Goal: Task Accomplishment & Management: Manage account settings

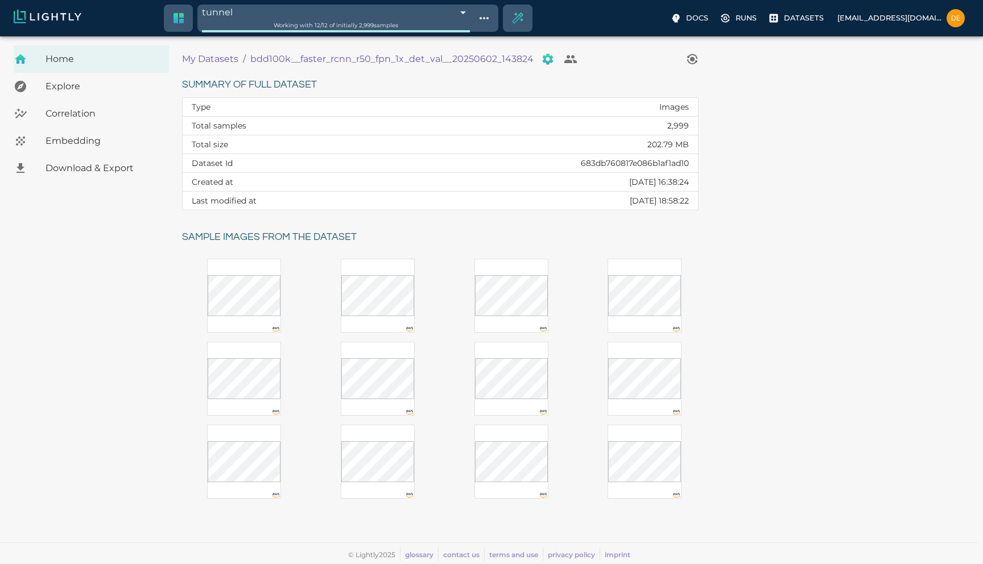
click at [542, 64] on icon "Manage your dataset" at bounding box center [548, 59] width 14 height 14
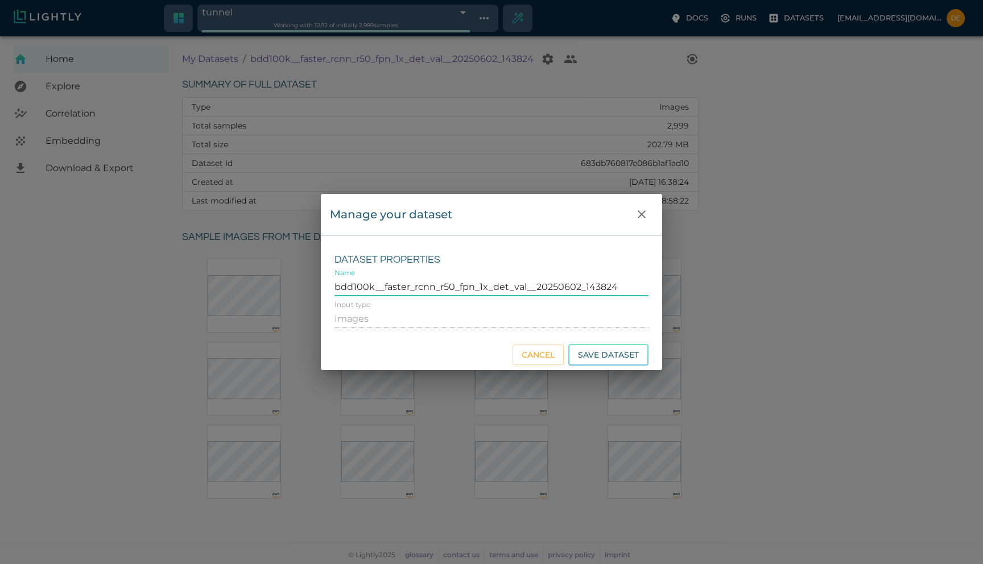
drag, startPoint x: 631, startPoint y: 288, endPoint x: 313, endPoint y: 279, distance: 317.6
click at [313, 279] on div "Manage your dataset Dataset properties Name bdd100k__faster_rcnn_r50_fpn_1x_det…" at bounding box center [491, 282] width 983 height 564
click at [546, 356] on button "Cancel" at bounding box center [538, 355] width 51 height 21
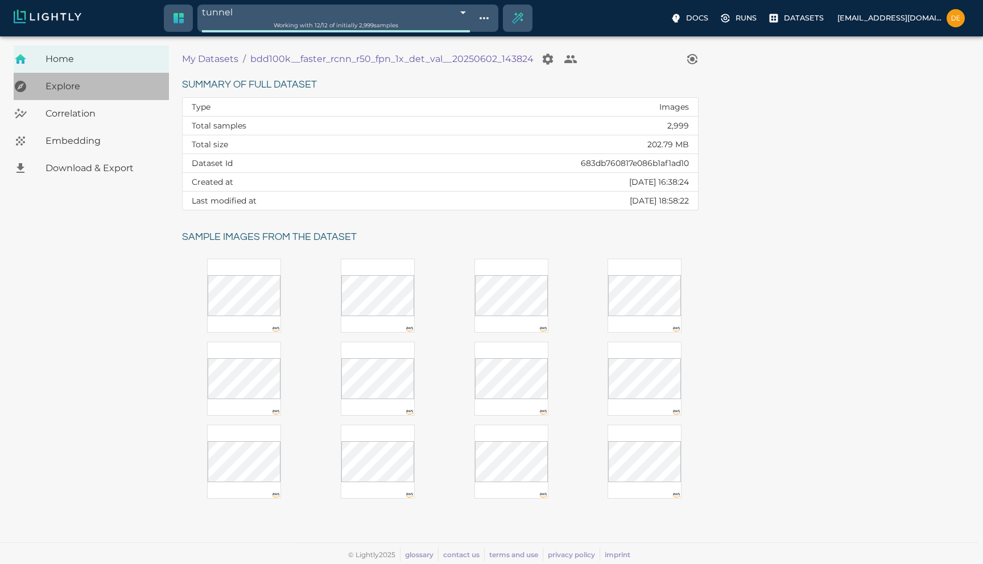
click at [82, 89] on span "Explore" at bounding box center [103, 87] width 114 height 14
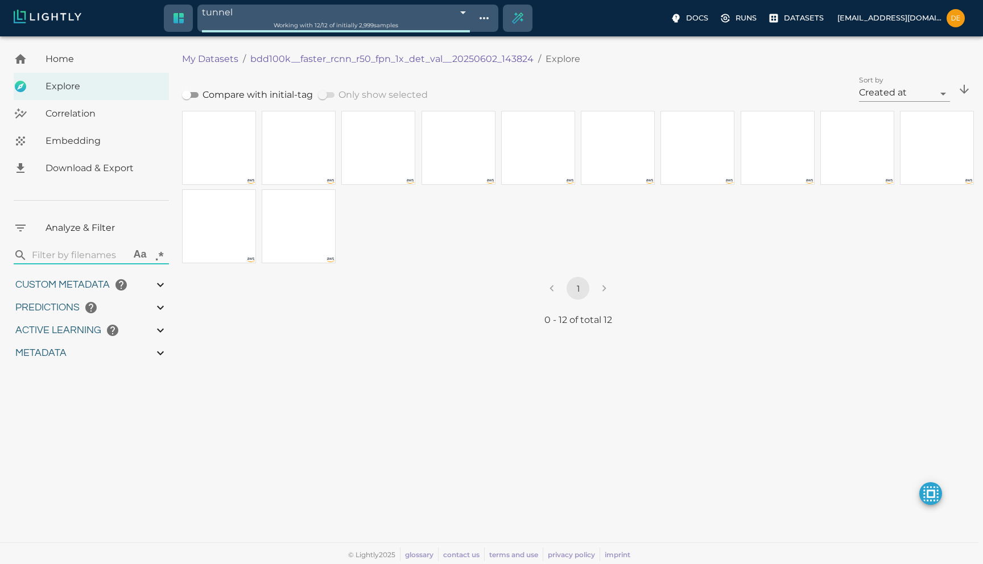
type input "0.41136559844017"
type input "3.24936559844017"
type input "5.45519065856934"
type input "65.6121906585693"
type input "0.41136559844017"
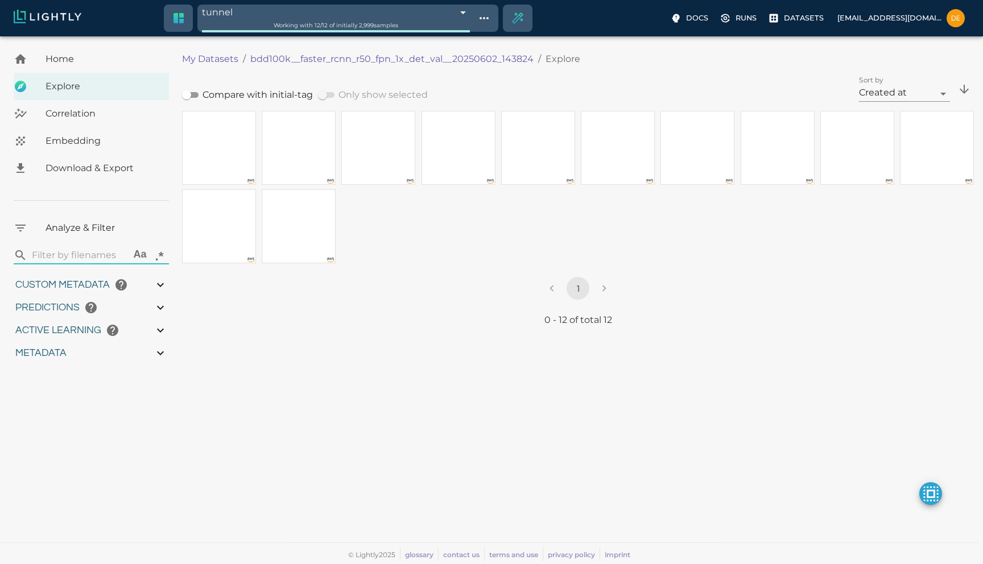
type input "3.24936559844017"
type input "5.45519065856934"
type input "65.6121906585693"
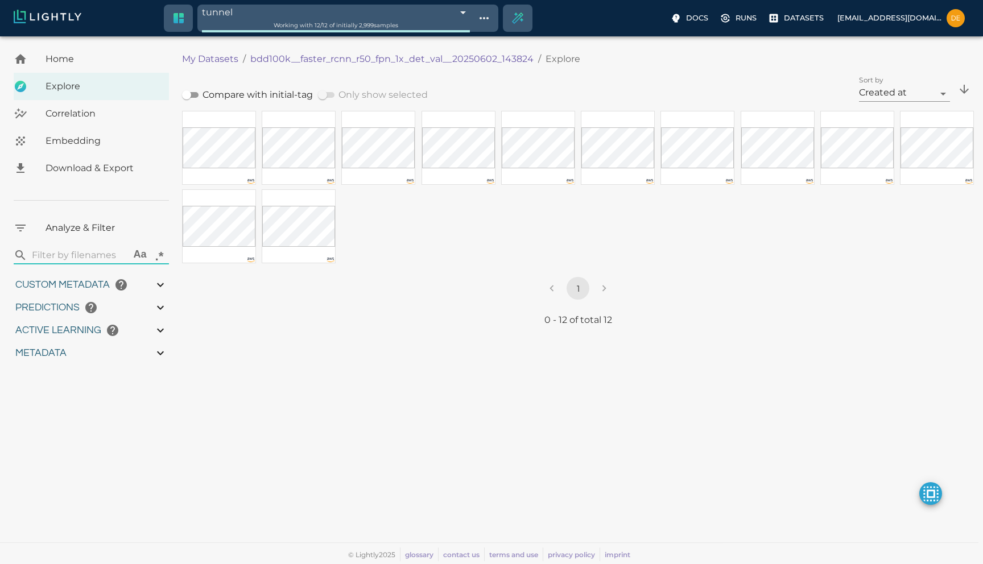
type input "0.41136559844017"
type input "3.24936559844017"
type input "5.45519065856934"
type input "65.6121906585693"
type input "0.41136559844017"
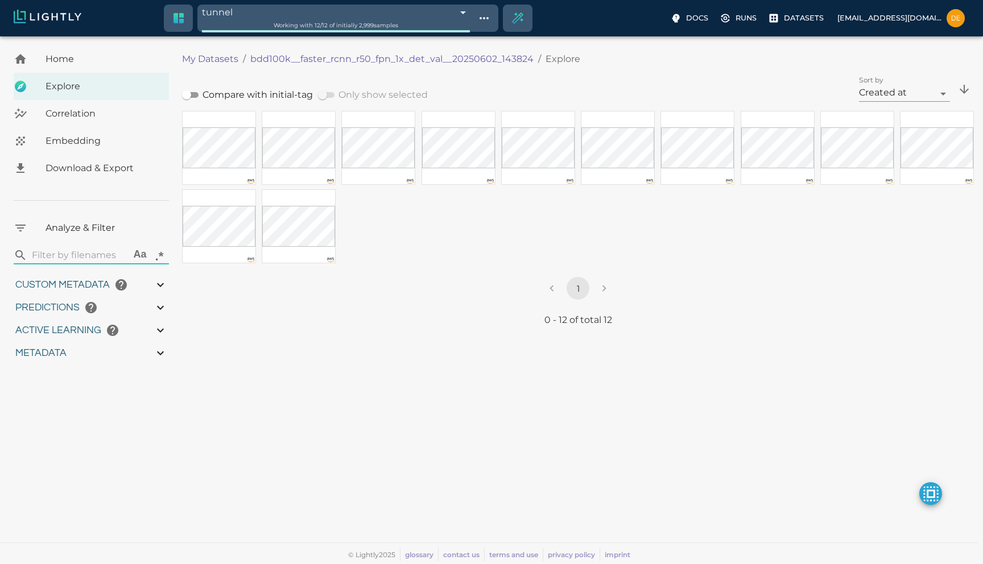
type input "3.24936559844017"
type input "5.45519065856934"
type input "65.6121906585693"
type input "0.41136559844017"
type input "3.24936559844017"
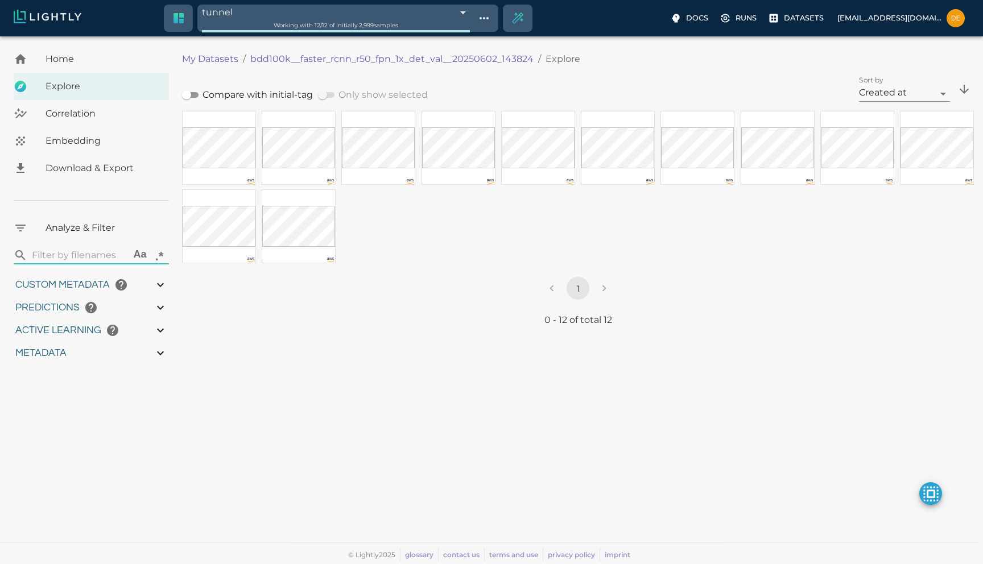
type input "5.45519065856934"
type input "65.6121906585693"
type input "0.41136559844017"
type input "3.24936559844017"
type input "5.45519065856934"
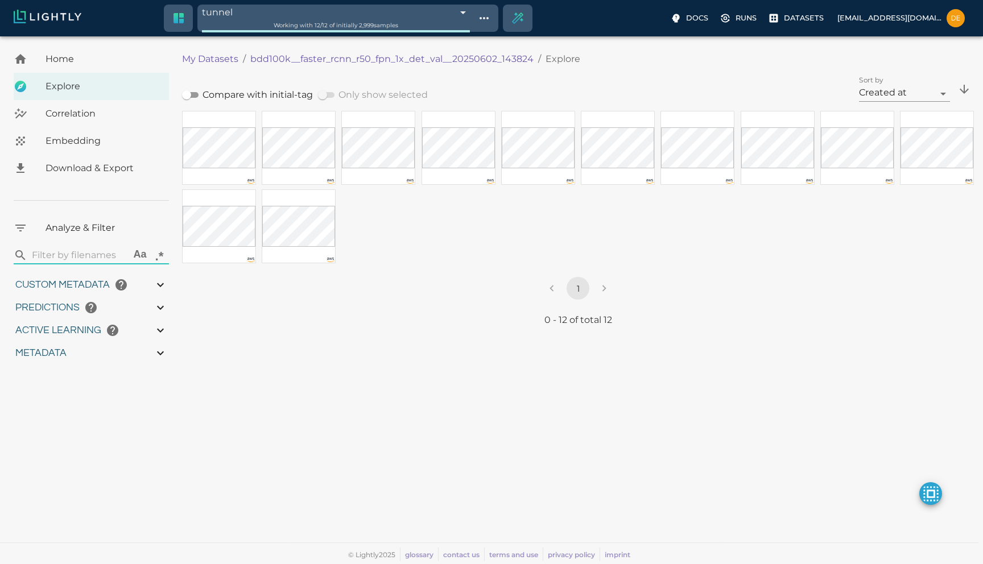
type input "65.6121906585693"
type input "0.41136559844017"
type input "3.24936559844017"
type input "5.45519065856934"
type input "65.6121906585693"
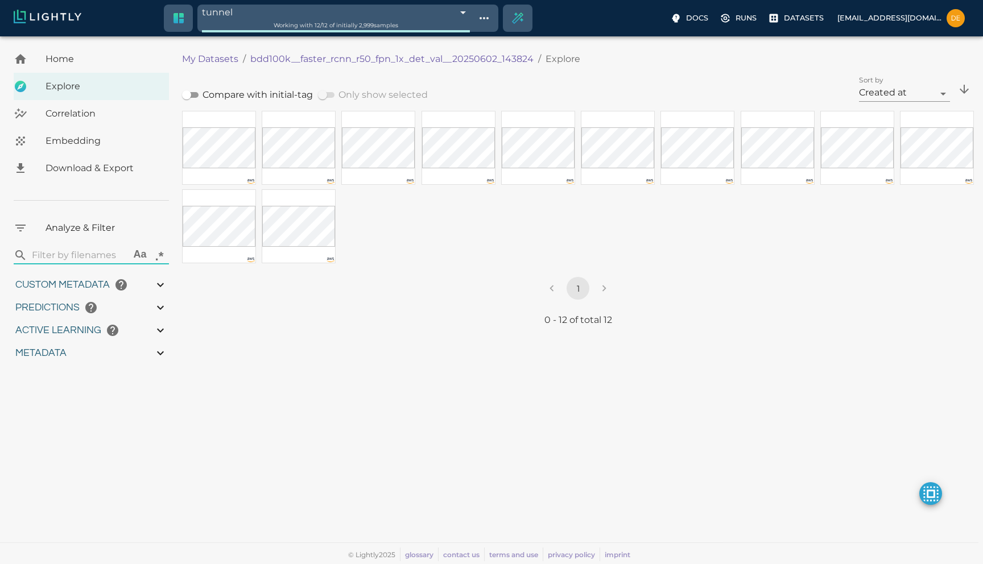
click at [461, 36] on body "tunnel 686e7e84c2342f2d3e019311 Working with 12 / 12 of initially 2,999 samples…" at bounding box center [491, 300] width 983 height 528
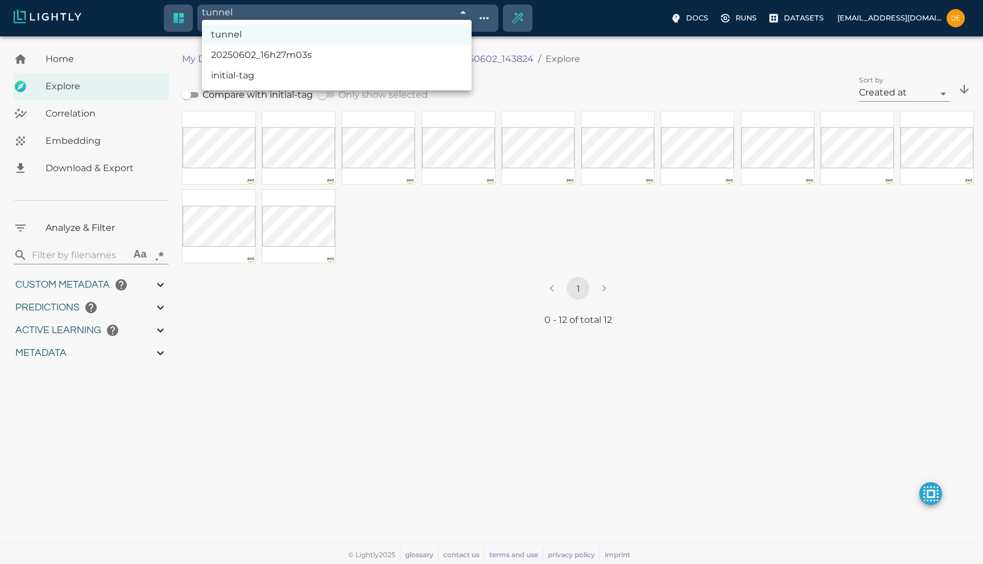
click at [497, 25] on div at bounding box center [491, 282] width 983 height 564
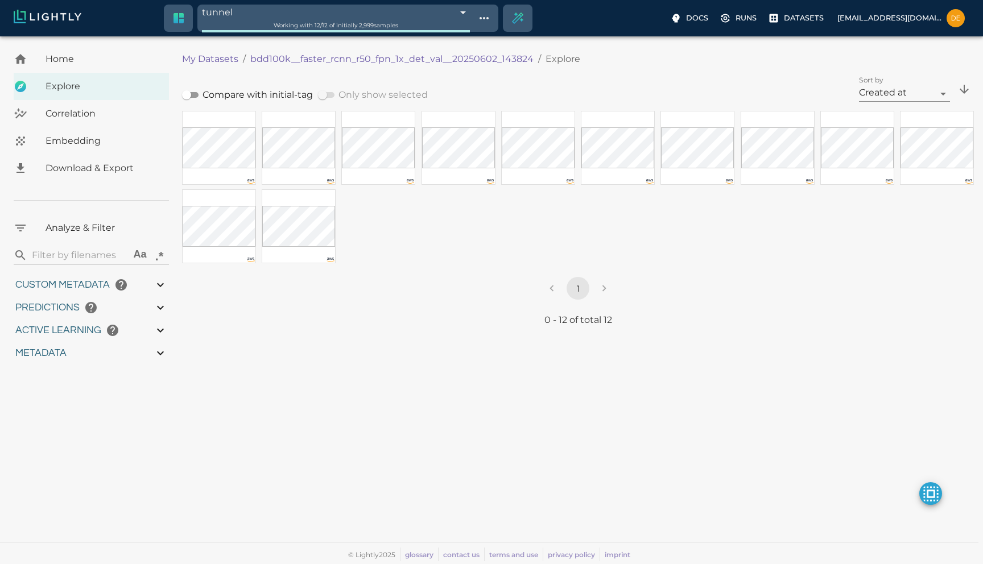
click at [489, 18] on icon "Show tag tree" at bounding box center [484, 18] width 9 height 2
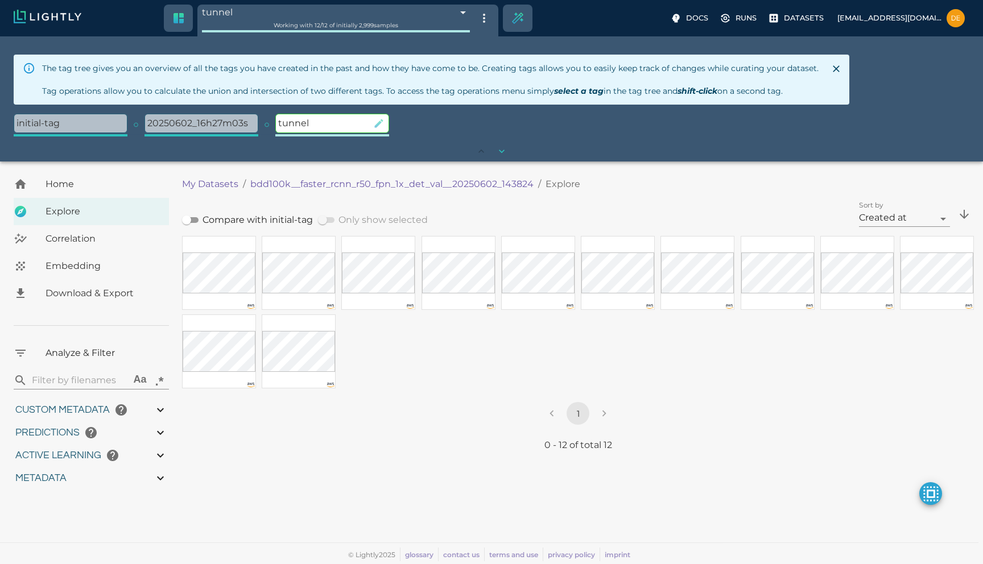
click at [379, 125] on icon "button" at bounding box center [378, 123] width 11 height 11
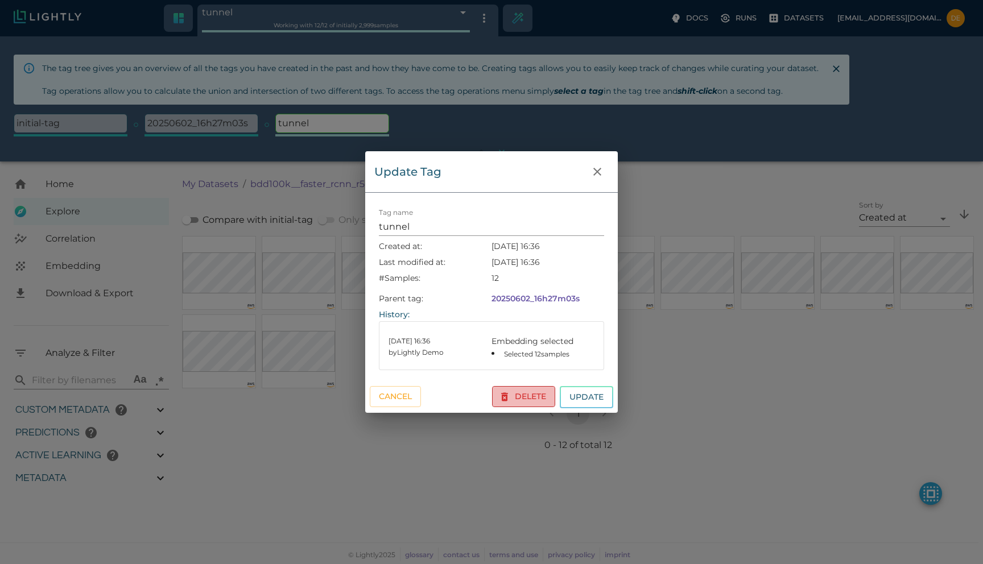
click at [523, 390] on button "Delete" at bounding box center [523, 396] width 63 height 21
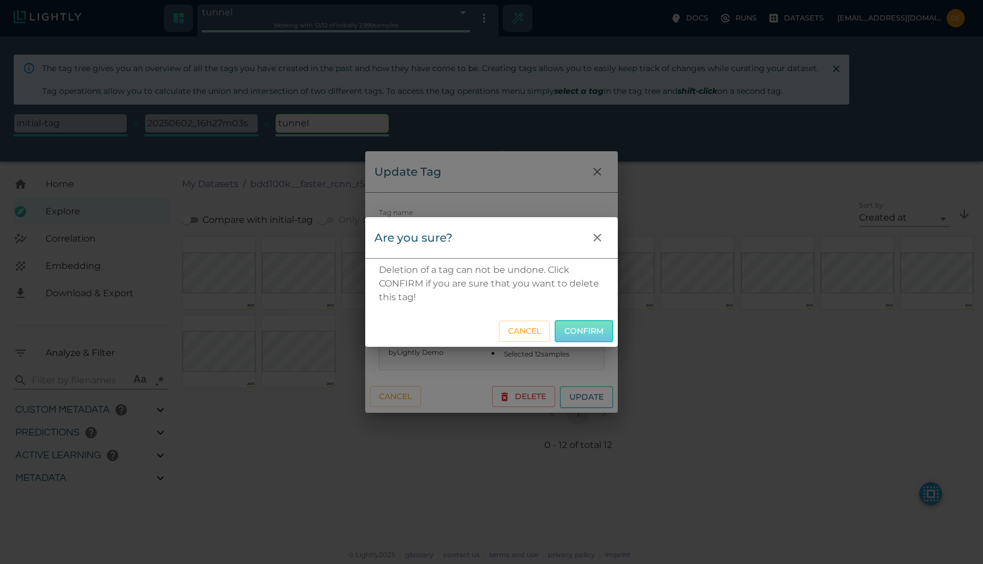
click at [590, 334] on button "Confirm" at bounding box center [584, 331] width 59 height 22
type input "683dd0d7e3c84d83d1b85de0"
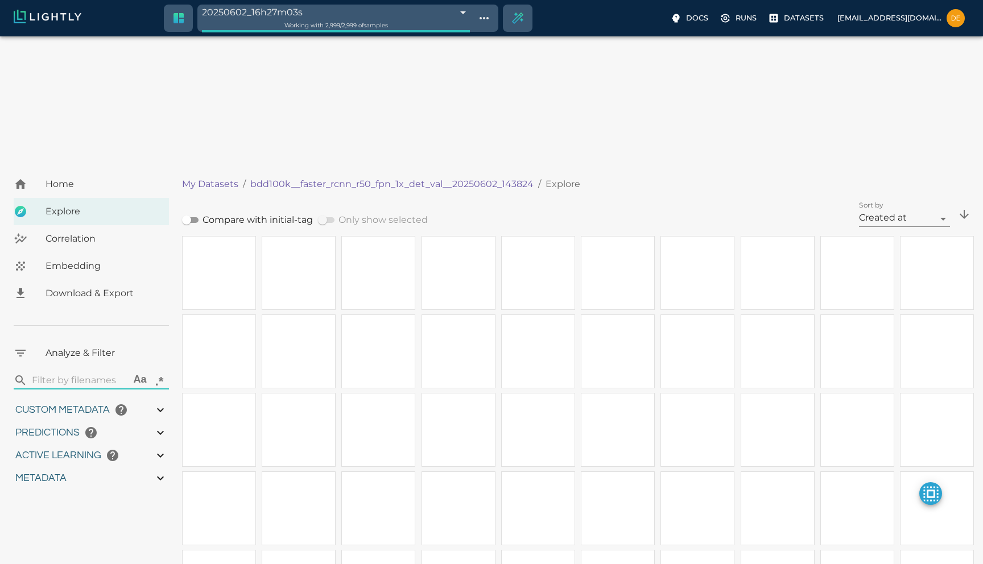
type input "9007199254740991"
type input "0.41136559844017"
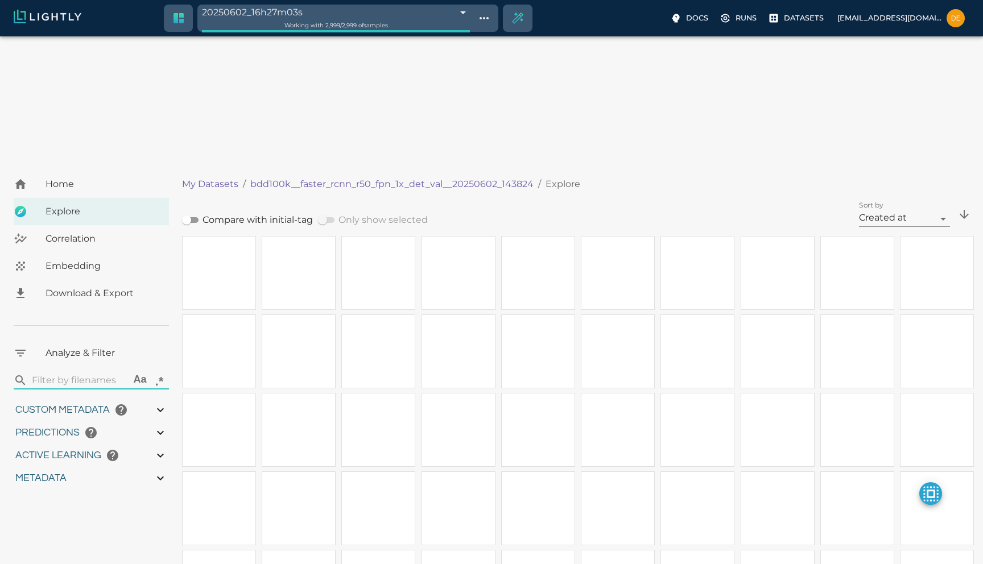
type input "3.24936559844017"
type input "5.45519065856934"
type input "65.6121906585693"
type input "9007199254740991"
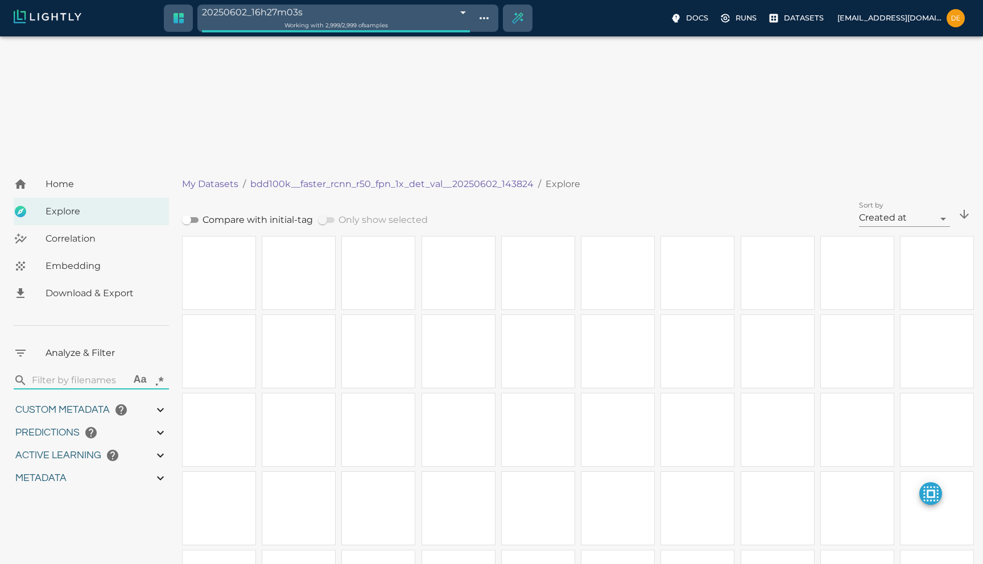
type input "9007199254740991"
type input "0.41136559844017"
type input "3.24936559844017"
type input "5.45519065856934"
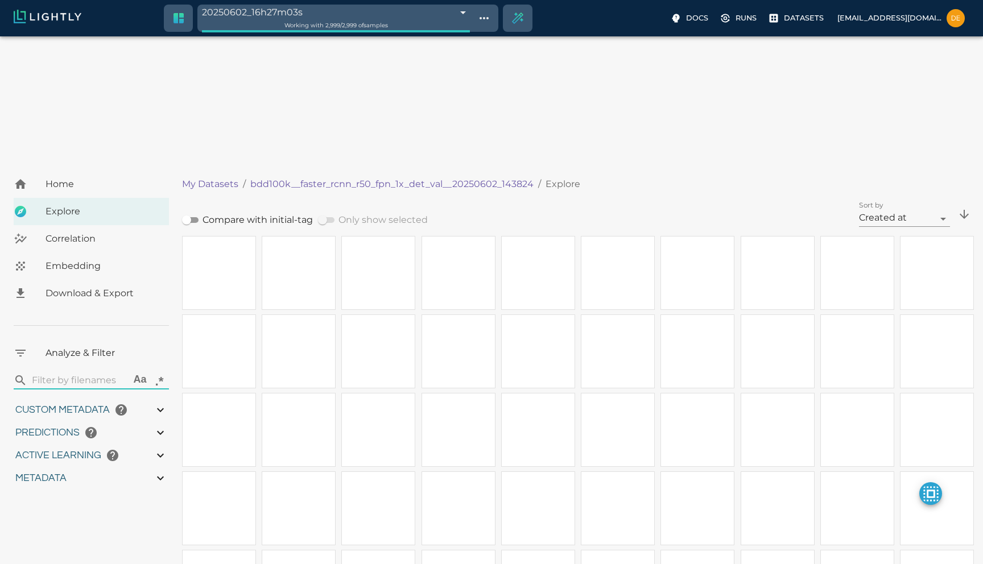
type input "65.6121906585693"
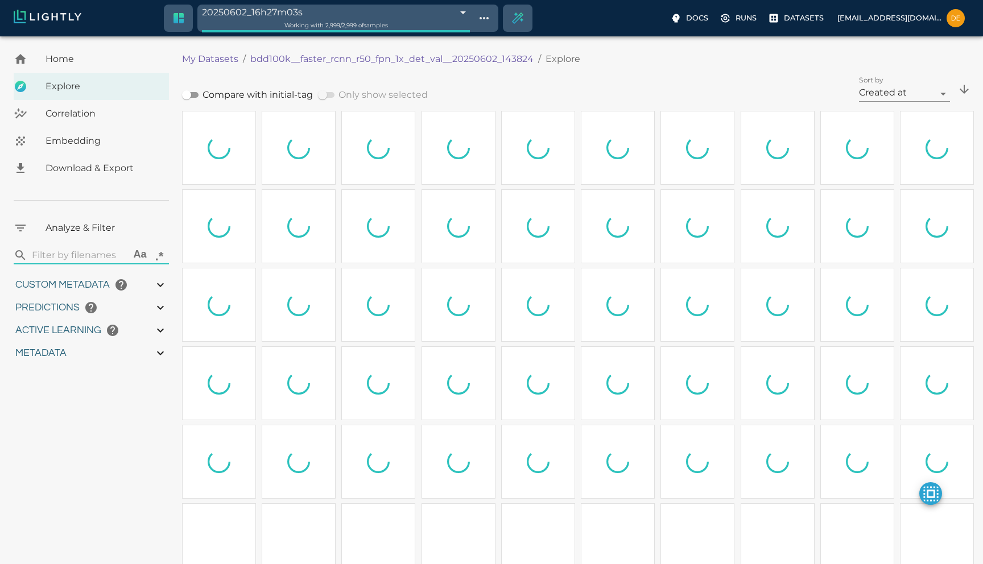
type input "0.41136559844017"
type input "3.24936559844017"
type input "5.45519065856934"
type input "65.6121906585693"
type input "0.41136559844017"
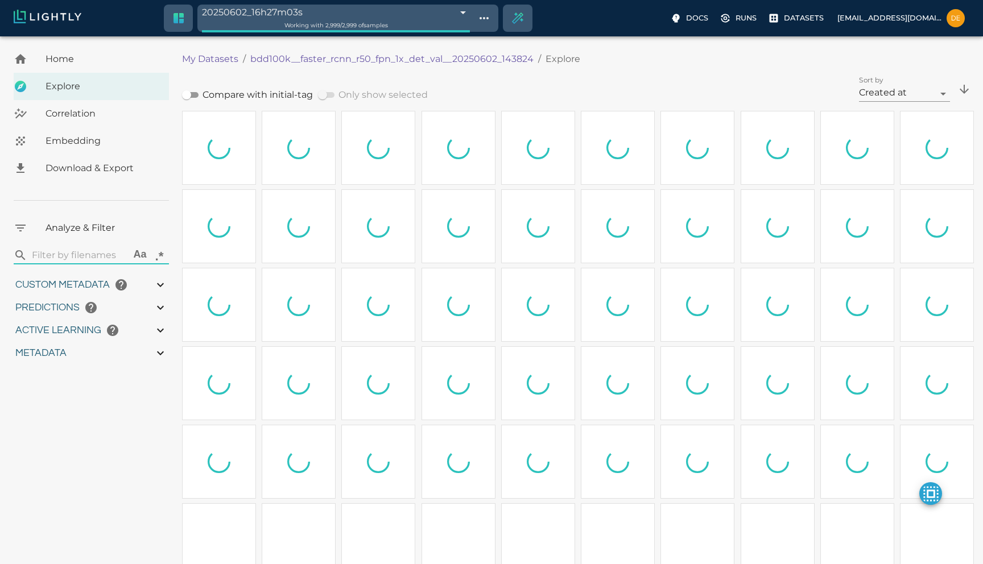
type input "3.24936559844017"
type input "5.45519065856934"
type input "65.6121906585693"
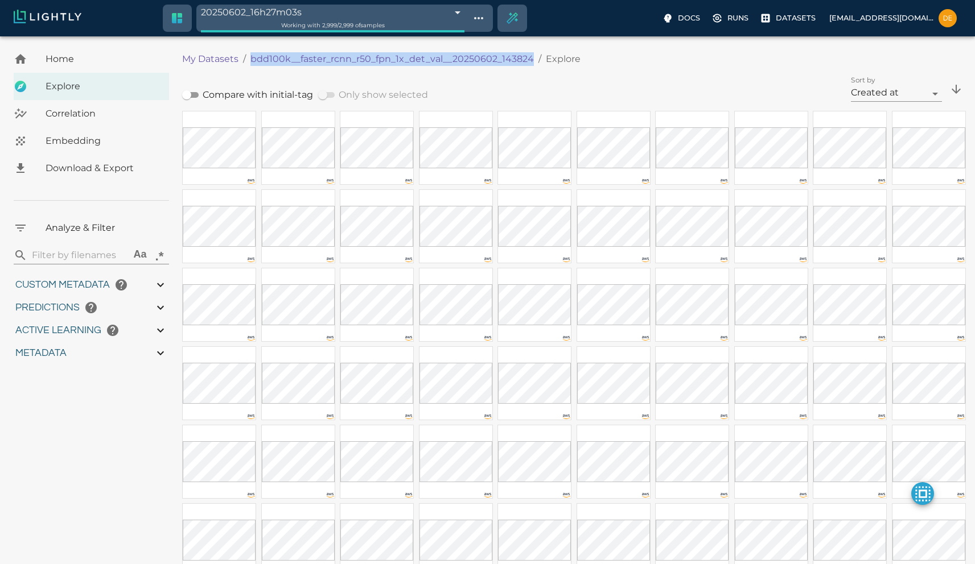
drag, startPoint x: 530, startPoint y: 58, endPoint x: 251, endPoint y: 63, distance: 278.3
click at [251, 63] on ol "My Datasets / bdd100k__faster_rcnn_r50_fpn_1x_det_val__20250602_143824 / Explore" at bounding box center [440, 59] width 516 height 14
copy p "bdd100k__faster_rcnn_r50_fpn_1x_det_val__20250602_143824"
click at [579, 81] on div "Sort by Created at createdAt sort descending" at bounding box center [765, 82] width 399 height 39
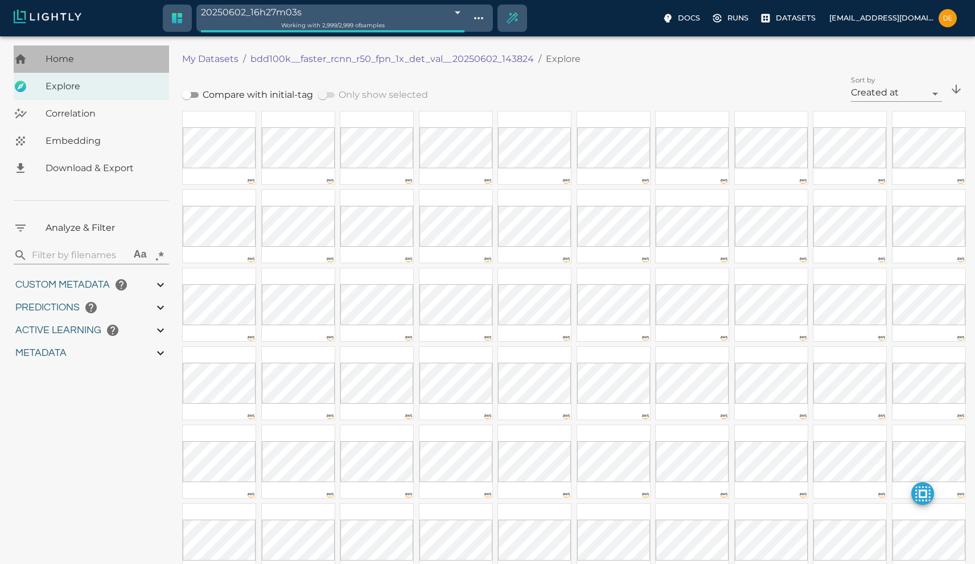
click at [59, 59] on span "Home" at bounding box center [103, 59] width 114 height 14
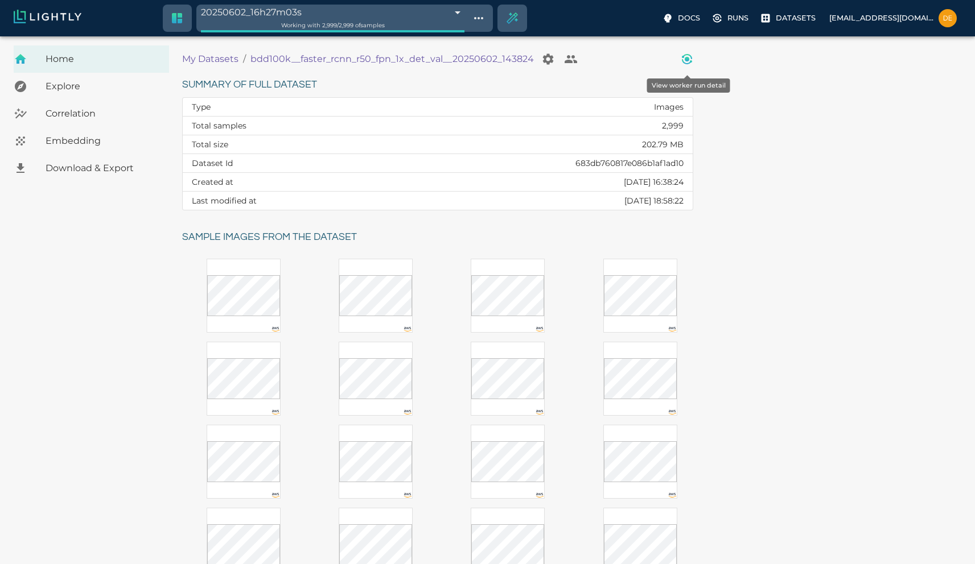
click at [679, 60] on button "View worker run detail" at bounding box center [686, 59] width 23 height 23
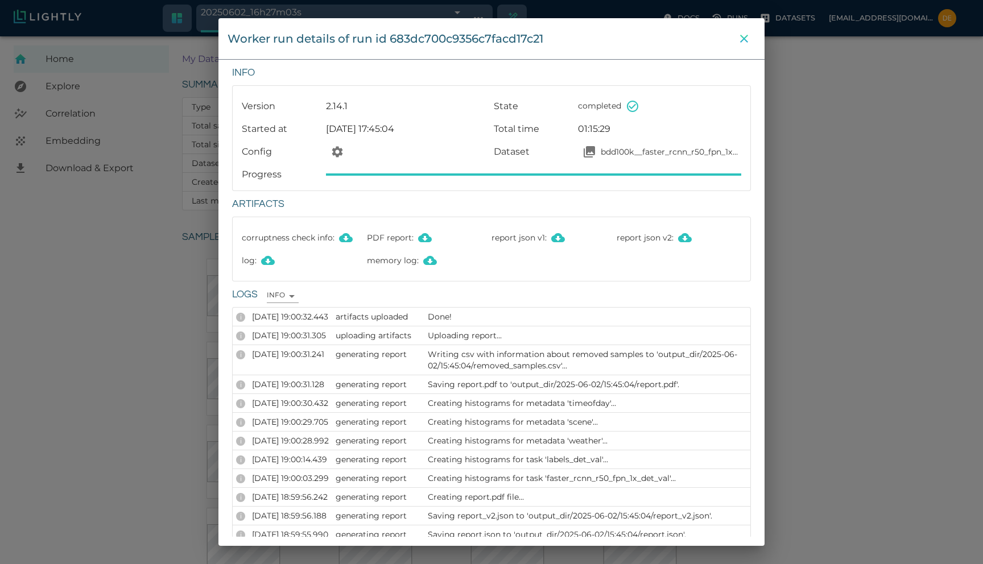
click at [739, 38] on icon "close" at bounding box center [744, 39] width 14 height 14
